Goal: Task Accomplishment & Management: Manage account settings

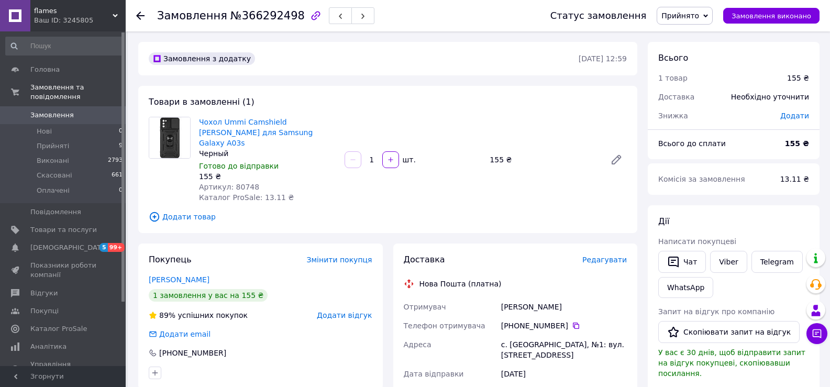
click at [468, 199] on div "Товари в замовленні (1) Чохол Ummi Camshield Serge Ring для Samsung Galaxy A03s…" at bounding box center [387, 159] width 499 height 147
click at [41, 141] on span "Прийняті" at bounding box center [53, 145] width 32 height 9
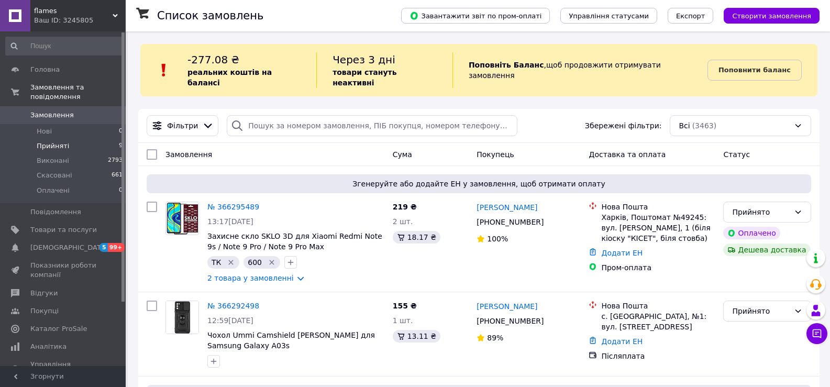
click at [65, 141] on span "Прийняті" at bounding box center [53, 145] width 32 height 9
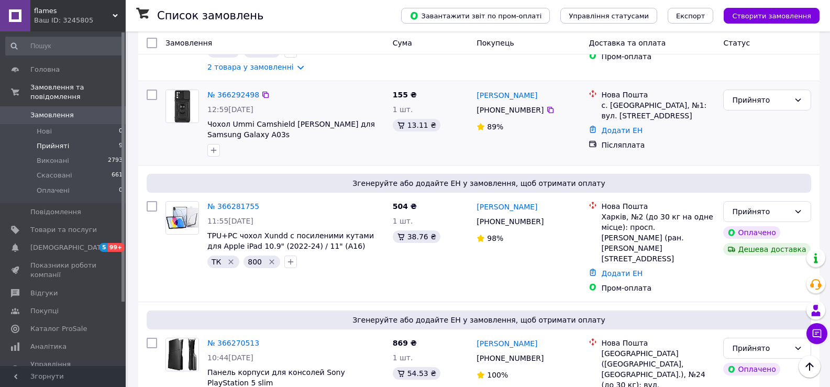
scroll to position [262, 0]
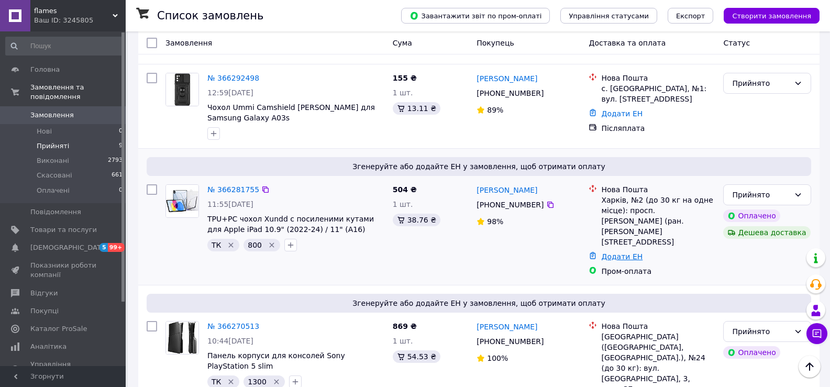
click at [620, 252] on link "Додати ЕН" at bounding box center [621, 256] width 41 height 8
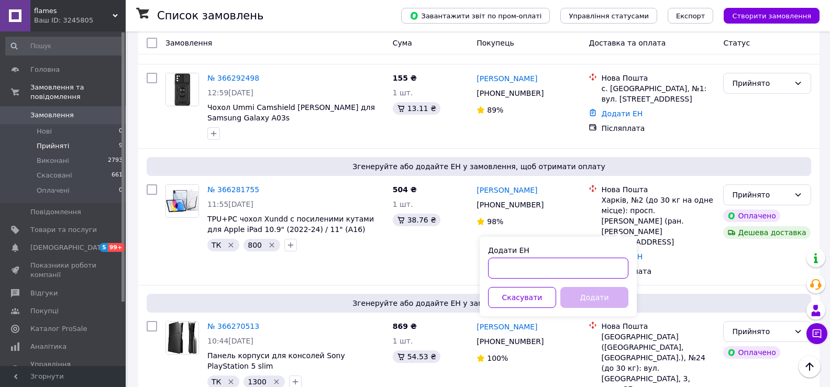
click at [576, 265] on input "Додати ЕН" at bounding box center [558, 268] width 140 height 21
paste input "20451269060310"
type input "20451269060310"
click at [591, 300] on button "Додати" at bounding box center [594, 297] width 68 height 21
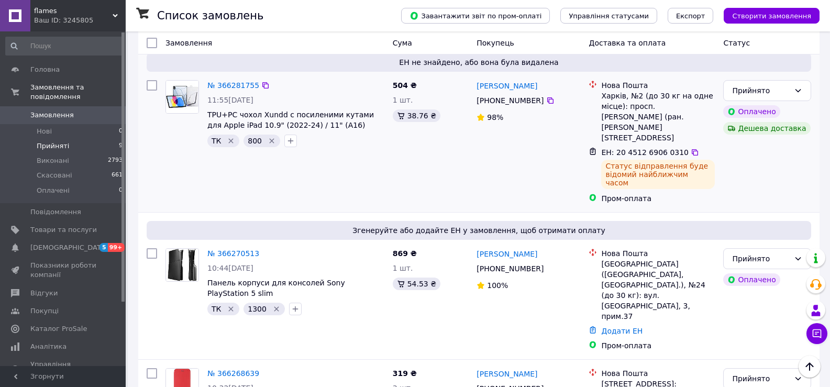
scroll to position [366, 0]
click at [616, 326] on link "Додати ЕН" at bounding box center [621, 330] width 41 height 8
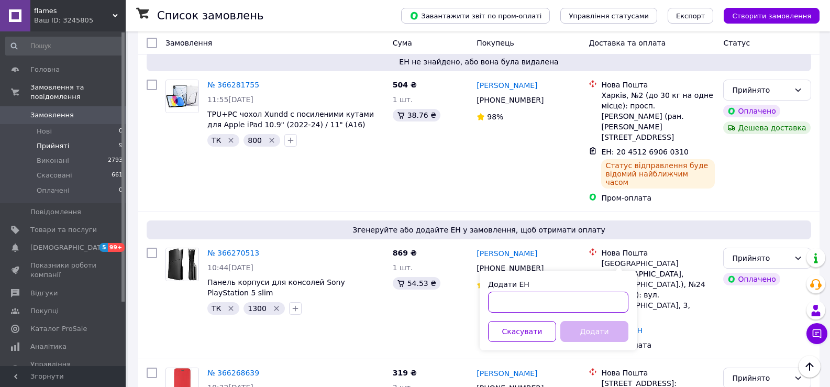
click at [574, 303] on input "Додати ЕН" at bounding box center [558, 302] width 140 height 21
paste input "20451269011123"
type input "20451269011123"
click at [591, 330] on button "Додати" at bounding box center [594, 331] width 68 height 21
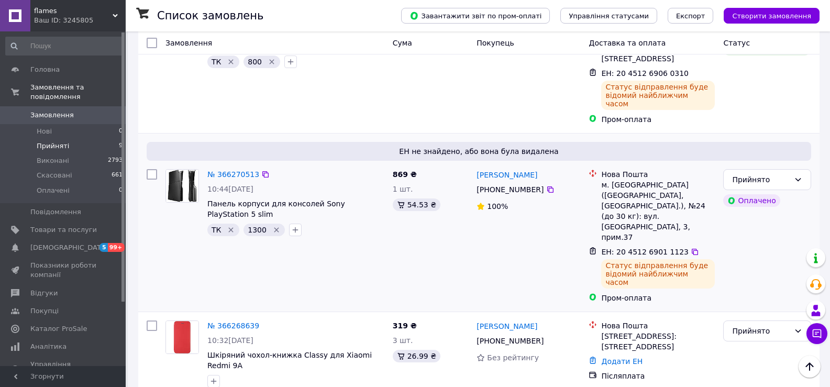
scroll to position [471, 0]
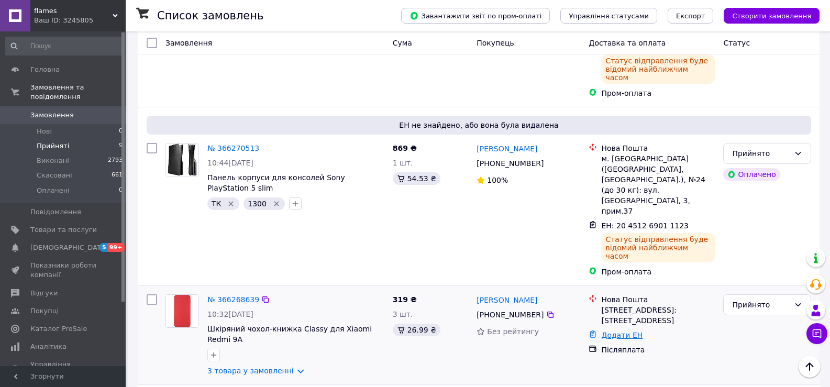
click at [614, 331] on link "Додати ЕН" at bounding box center [621, 335] width 41 height 8
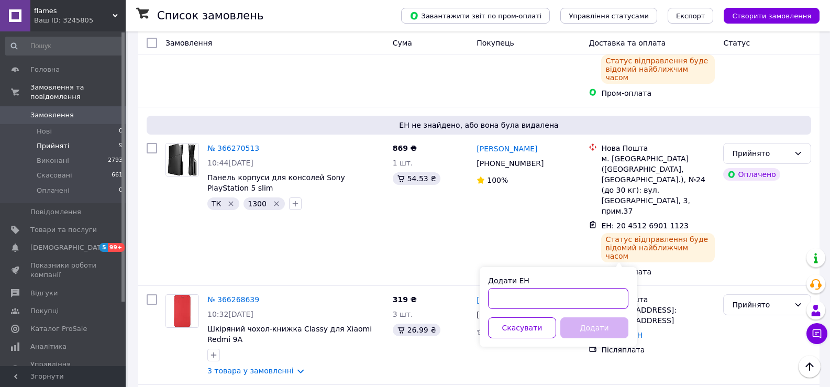
click at [580, 299] on input "Додати ЕН" at bounding box center [558, 298] width 140 height 21
paste input "20451269011197"
type input "20451269011197"
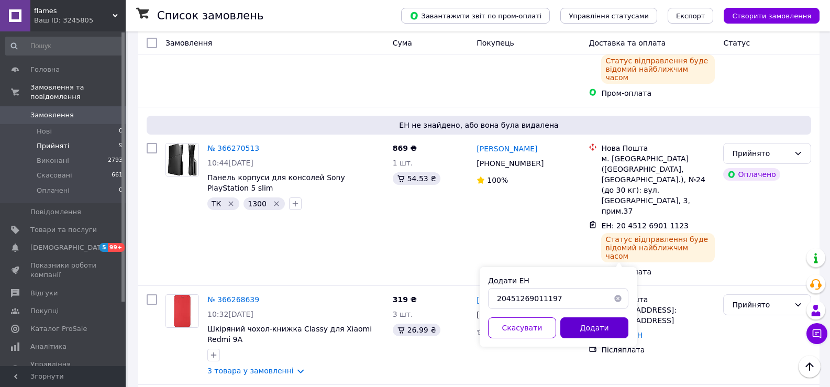
click at [587, 325] on button "Додати" at bounding box center [594, 327] width 68 height 21
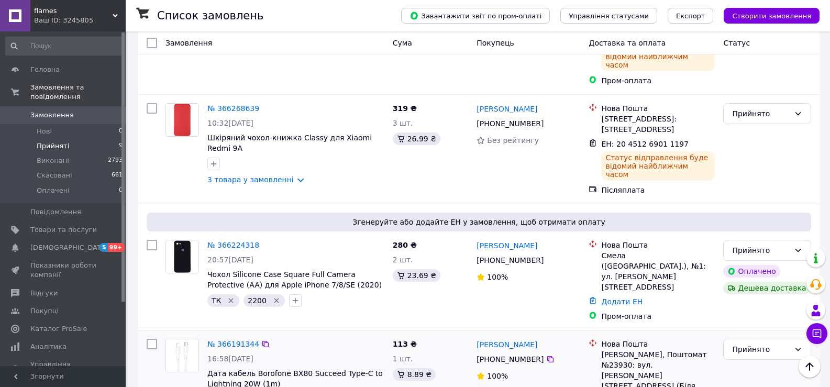
scroll to position [733, 0]
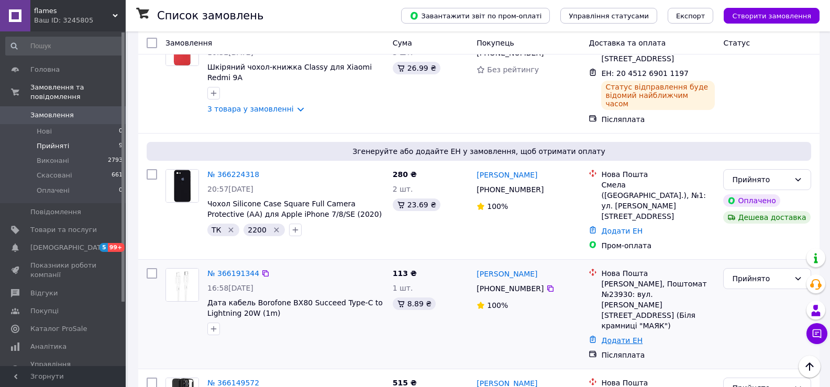
click at [621, 336] on link "Додати ЕН" at bounding box center [621, 340] width 41 height 8
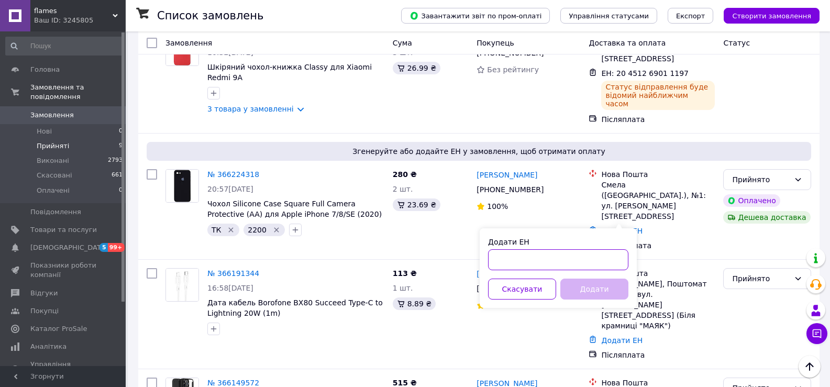
click at [574, 260] on input "Додати ЕН" at bounding box center [558, 259] width 140 height 21
paste input "20451269010252"
type input "20451269010252"
click at [596, 290] on button "Додати" at bounding box center [594, 289] width 68 height 21
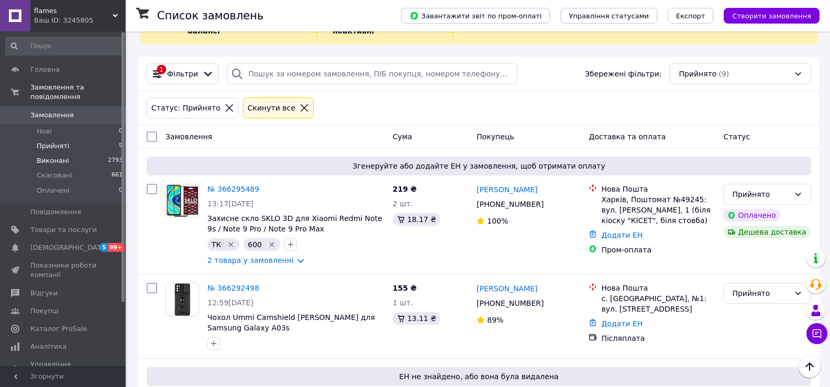
scroll to position [0, 0]
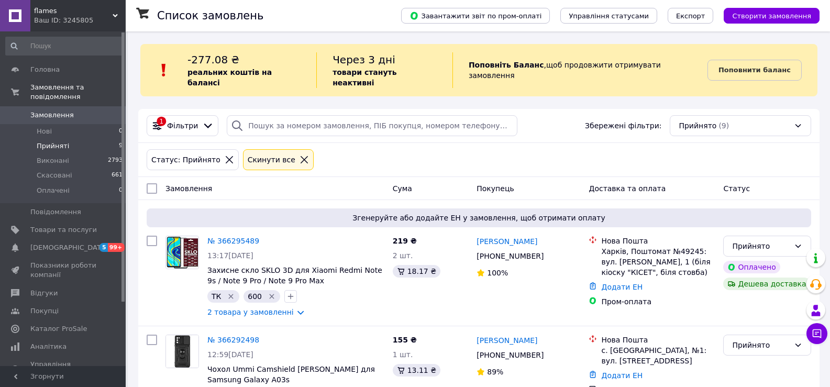
click at [43, 14] on span "flames" at bounding box center [73, 10] width 79 height 9
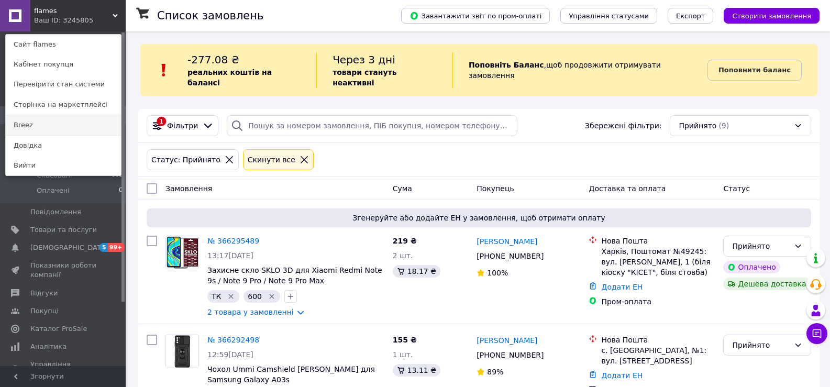
click at [45, 122] on link "Breez" at bounding box center [63, 125] width 115 height 20
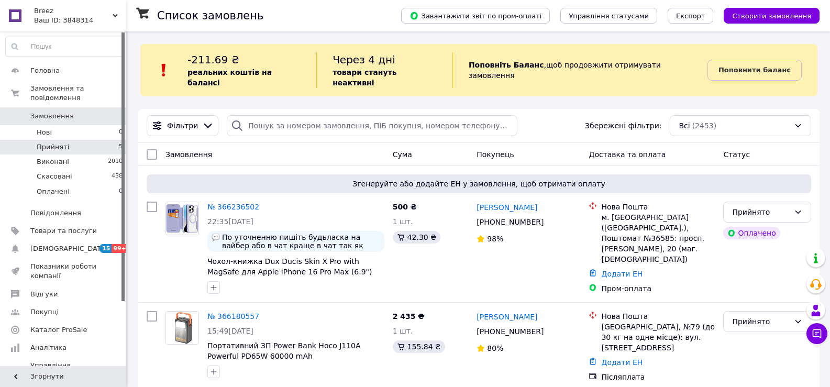
click at [62, 142] on span "Прийняті" at bounding box center [53, 146] width 32 height 9
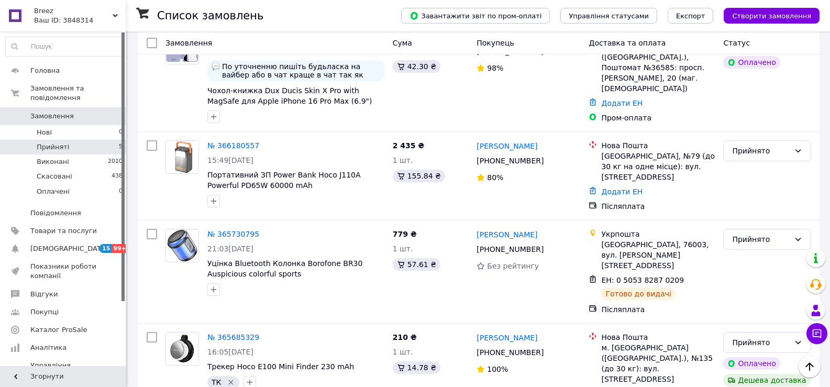
scroll to position [103, 0]
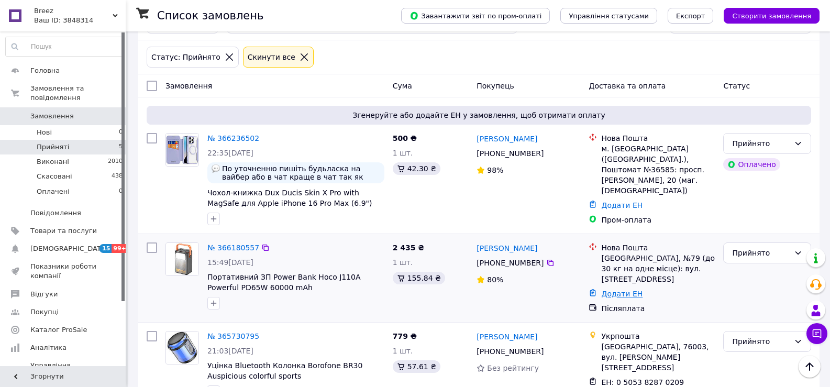
click at [608, 290] on link "Додати ЕН" at bounding box center [621, 294] width 41 height 8
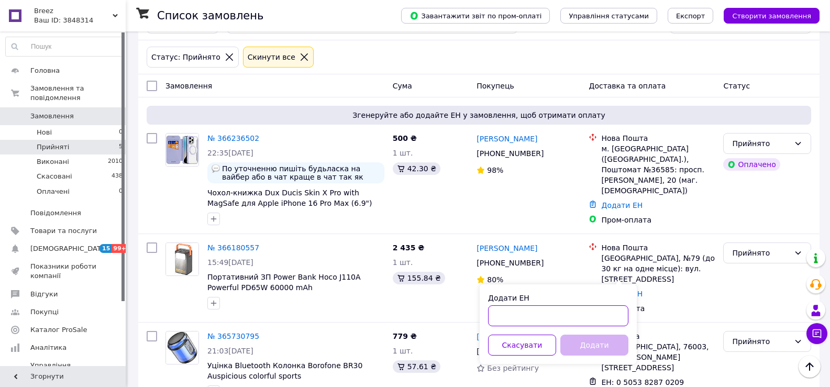
click at [580, 313] on input "Додати ЕН" at bounding box center [558, 315] width 140 height 21
paste input "20451269009289"
type input "20451269009289"
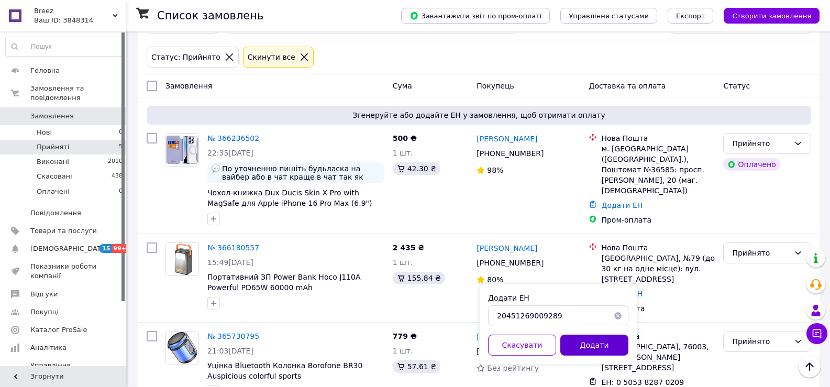
click at [584, 340] on button "Додати" at bounding box center [594, 345] width 68 height 21
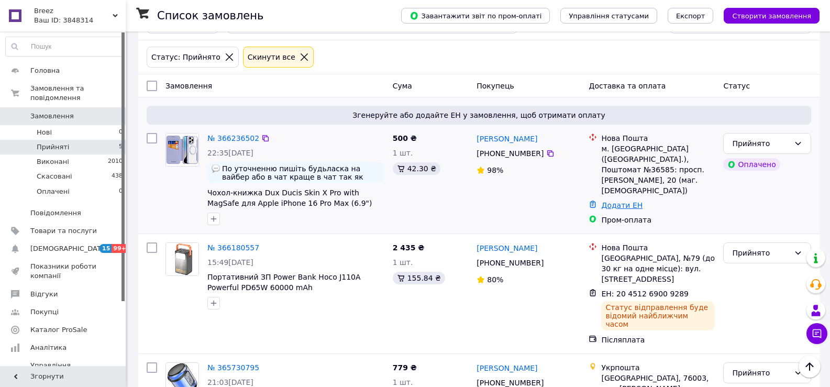
click at [613, 201] on link "Додати ЕН" at bounding box center [621, 205] width 41 height 8
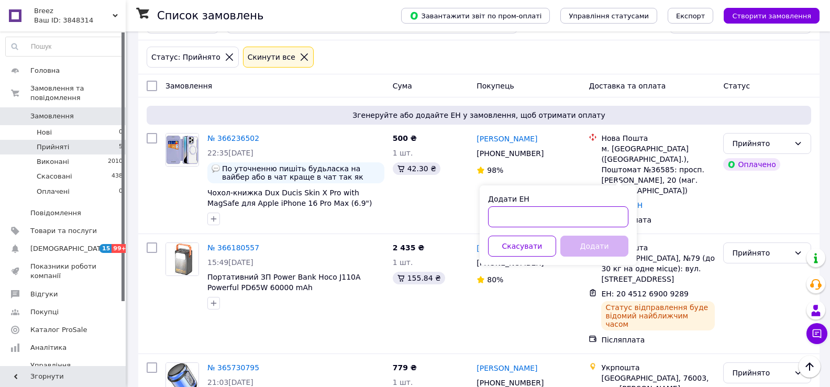
click at [593, 219] on input "Додати ЕН" at bounding box center [558, 216] width 140 height 21
paste input "20451269011006"
type input "20451269011006"
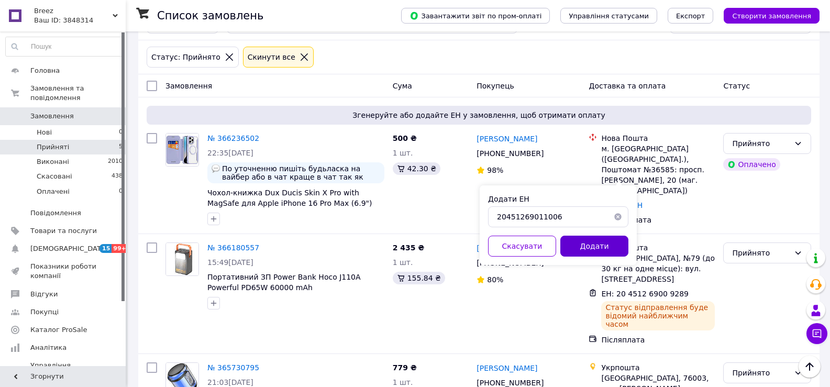
click at [588, 246] on button "Додати" at bounding box center [594, 246] width 68 height 21
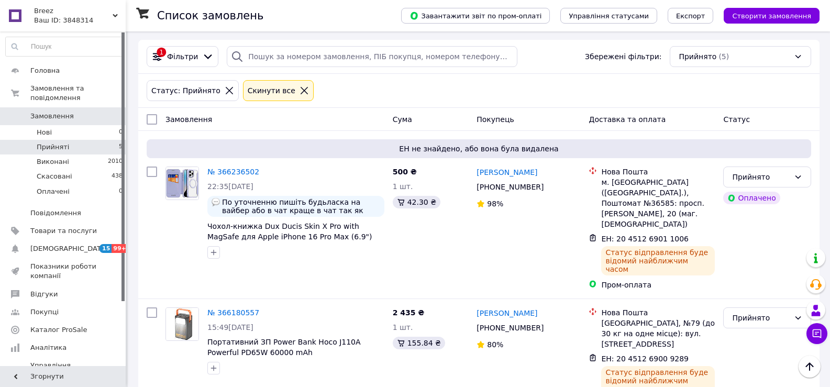
scroll to position [17, 0]
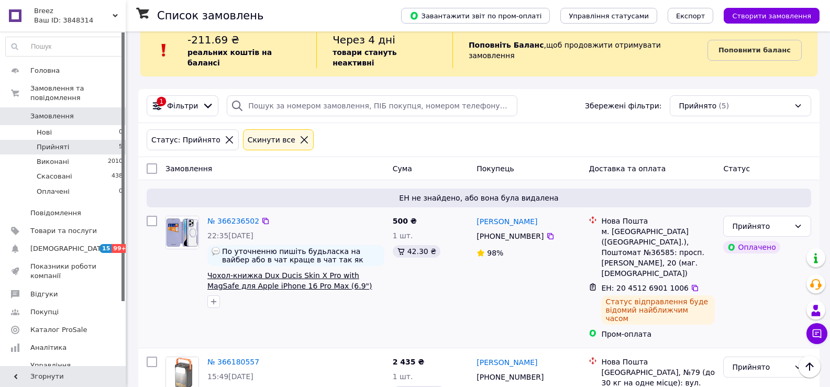
scroll to position [17, 0]
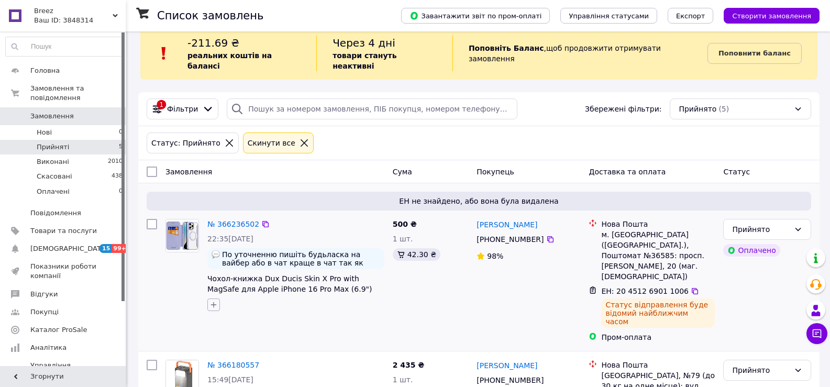
click at [216, 301] on icon "button" at bounding box center [213, 305] width 8 height 8
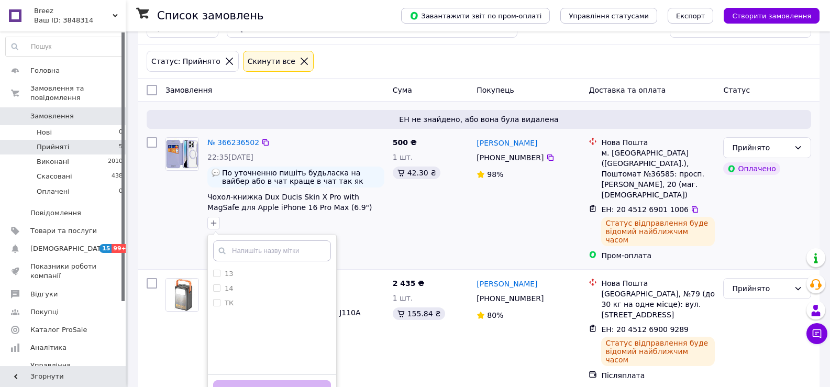
scroll to position [121, 0]
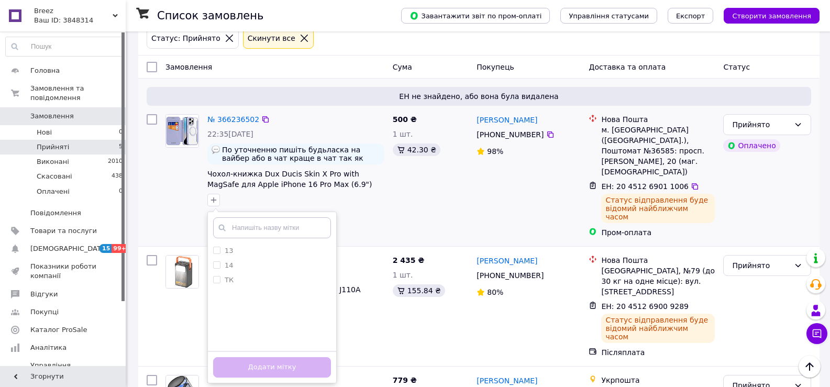
click at [275, 219] on input "text" at bounding box center [272, 227] width 118 height 21
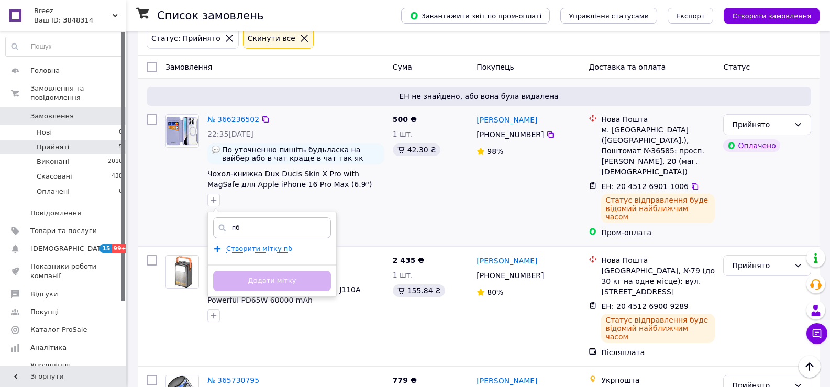
type input "п"
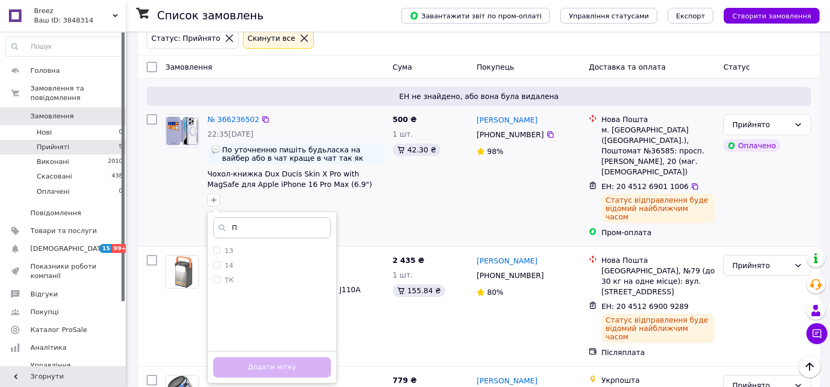
type input "ПБ"
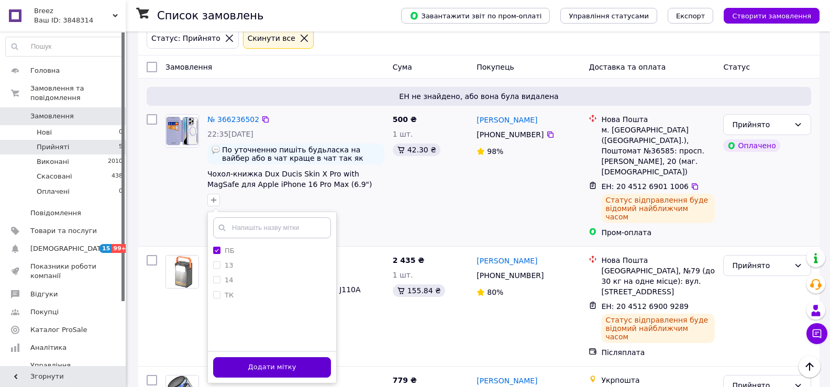
click at [297, 363] on button "Додати мітку" at bounding box center [272, 367] width 118 height 20
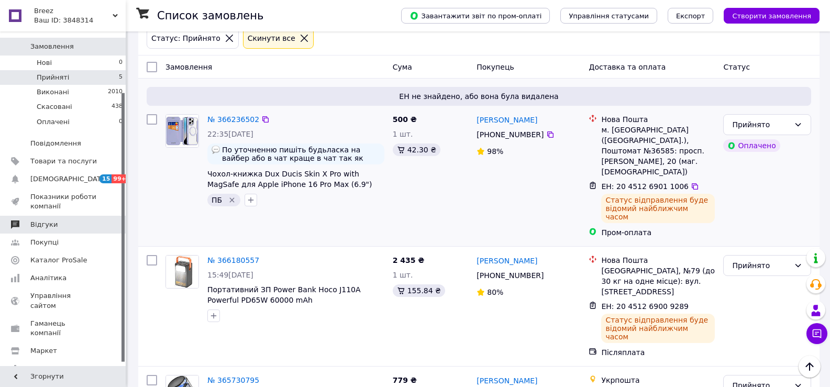
scroll to position [80, 0]
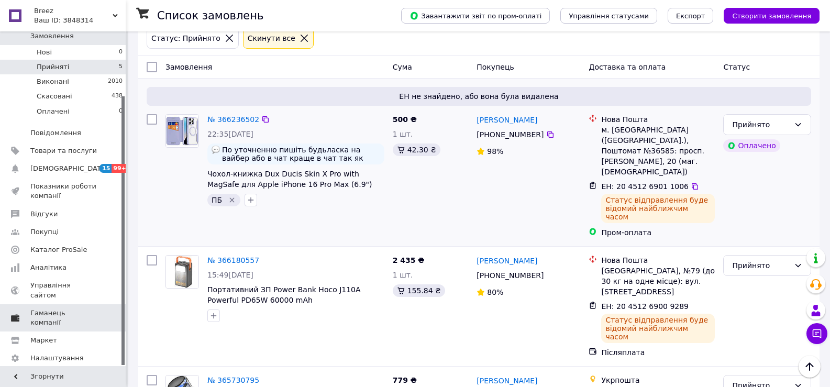
click at [76, 308] on span "Гаманець компанії" at bounding box center [63, 317] width 66 height 19
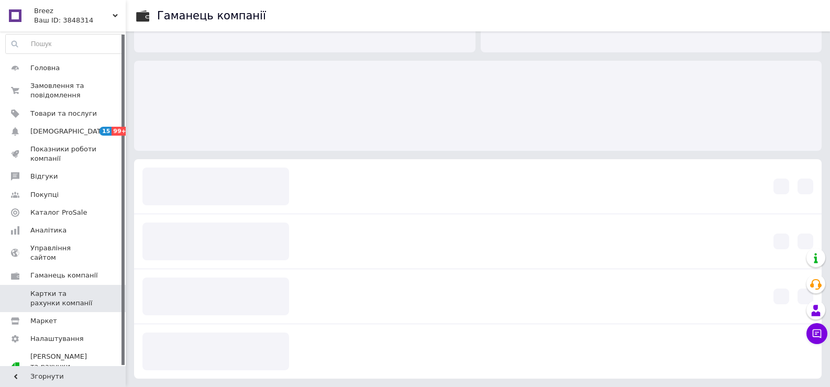
scroll to position [9, 0]
